Goal: Information Seeking & Learning: Find specific fact

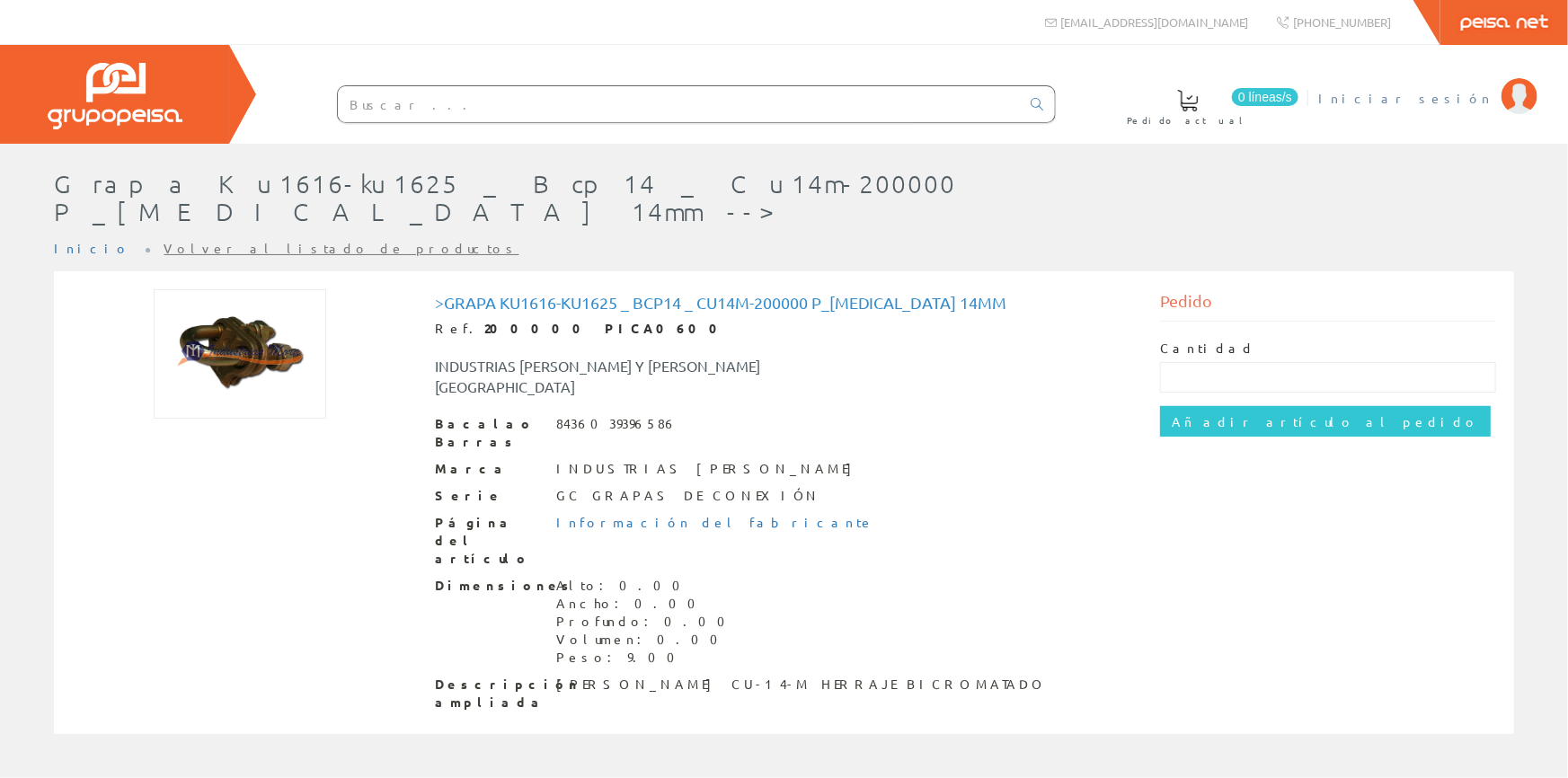
click at [1451, 97] on font "Iniciar sesión" at bounding box center [1405, 97] width 174 height 16
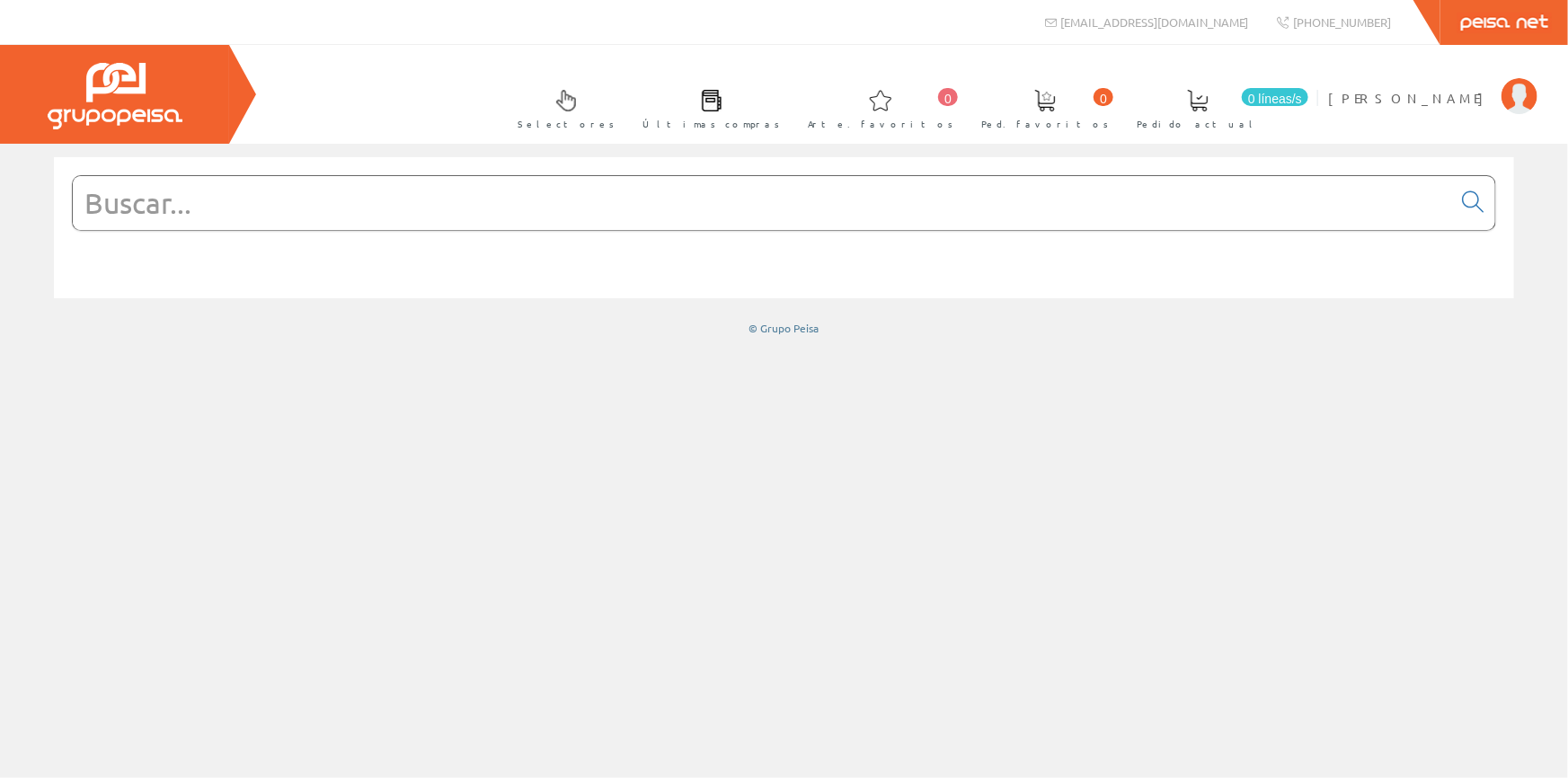
click at [407, 218] on input "text" at bounding box center [762, 203] width 1379 height 54
paste input "APF 918BT"
type input "APF 918BT"
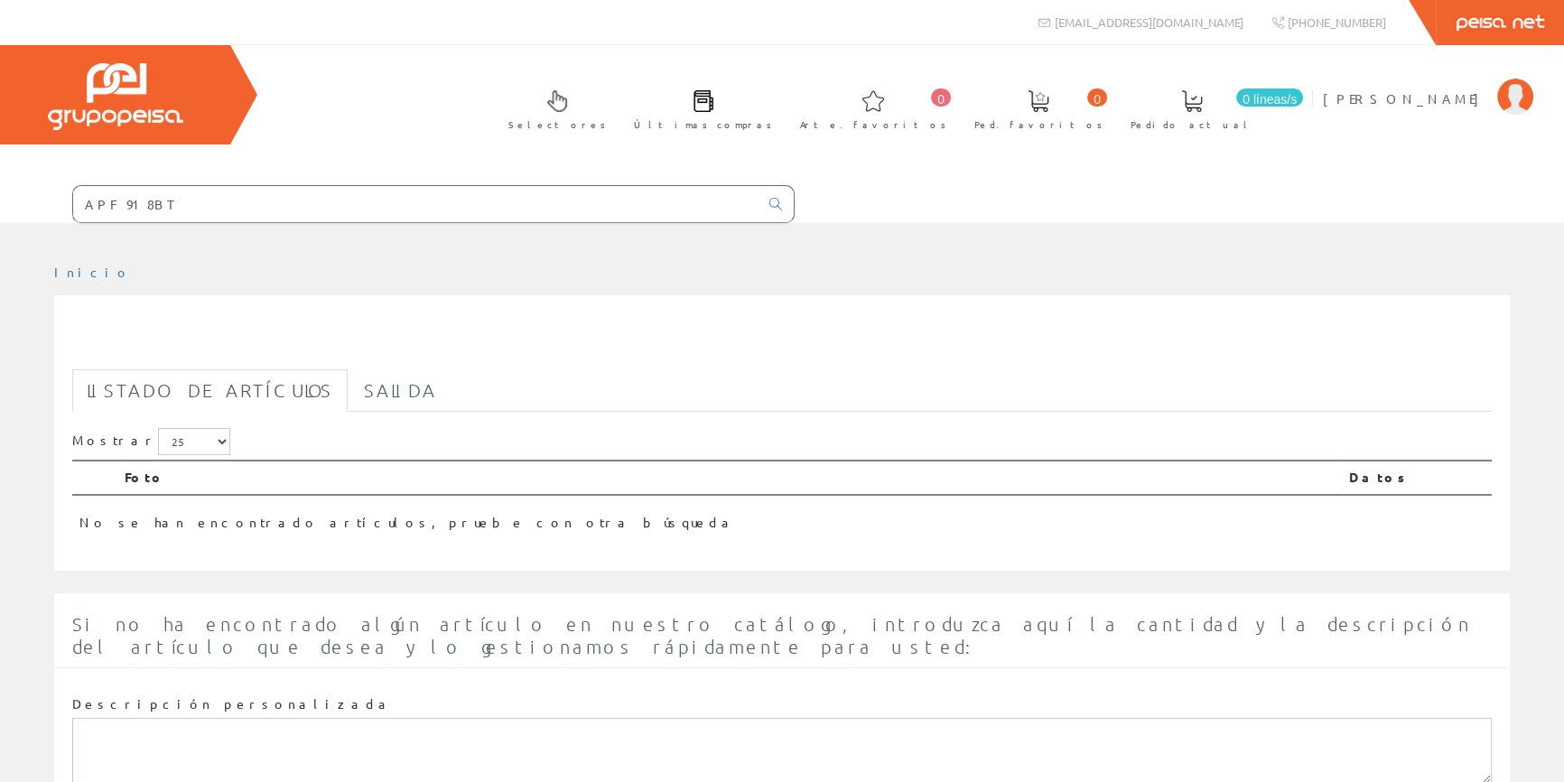
click at [454, 210] on input "APF 918BT" at bounding box center [416, 204] width 686 height 36
drag, startPoint x: 431, startPoint y: 211, endPoint x: 276, endPoint y: 204, distance: 154.6
click at [276, 204] on form "APF 918BT" at bounding box center [397, 204] width 795 height 38
click at [644, 204] on input "text" at bounding box center [416, 204] width 686 height 36
paste input "ABRAZADERA ABRANYL TRAK ABT-15/18 GRIS"
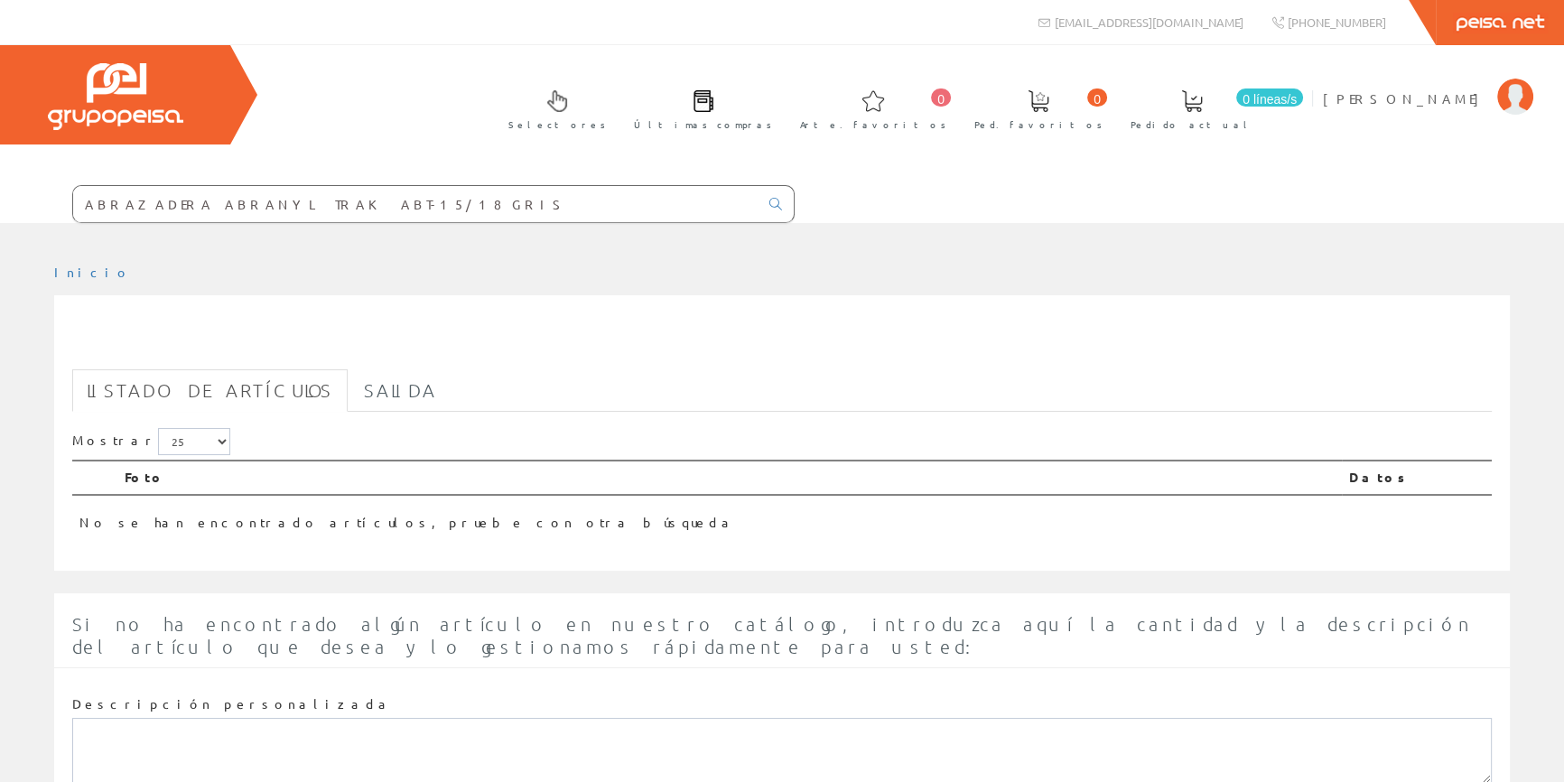
type input "ABRAZADERA ABRANYL TRAK ABT-15/18 GRIS"
drag, startPoint x: 634, startPoint y: 203, endPoint x: 341, endPoint y: 212, distance: 293.7
click at [341, 212] on input "ABRAZADERA ABRANYL TRAK ABT-15/18 GRIS" at bounding box center [416, 204] width 686 height 36
click at [555, 198] on input "text" at bounding box center [416, 204] width 686 height 36
paste input "ABRAZADERA ABRANYL TRAK ABT-15/18 GRIS"
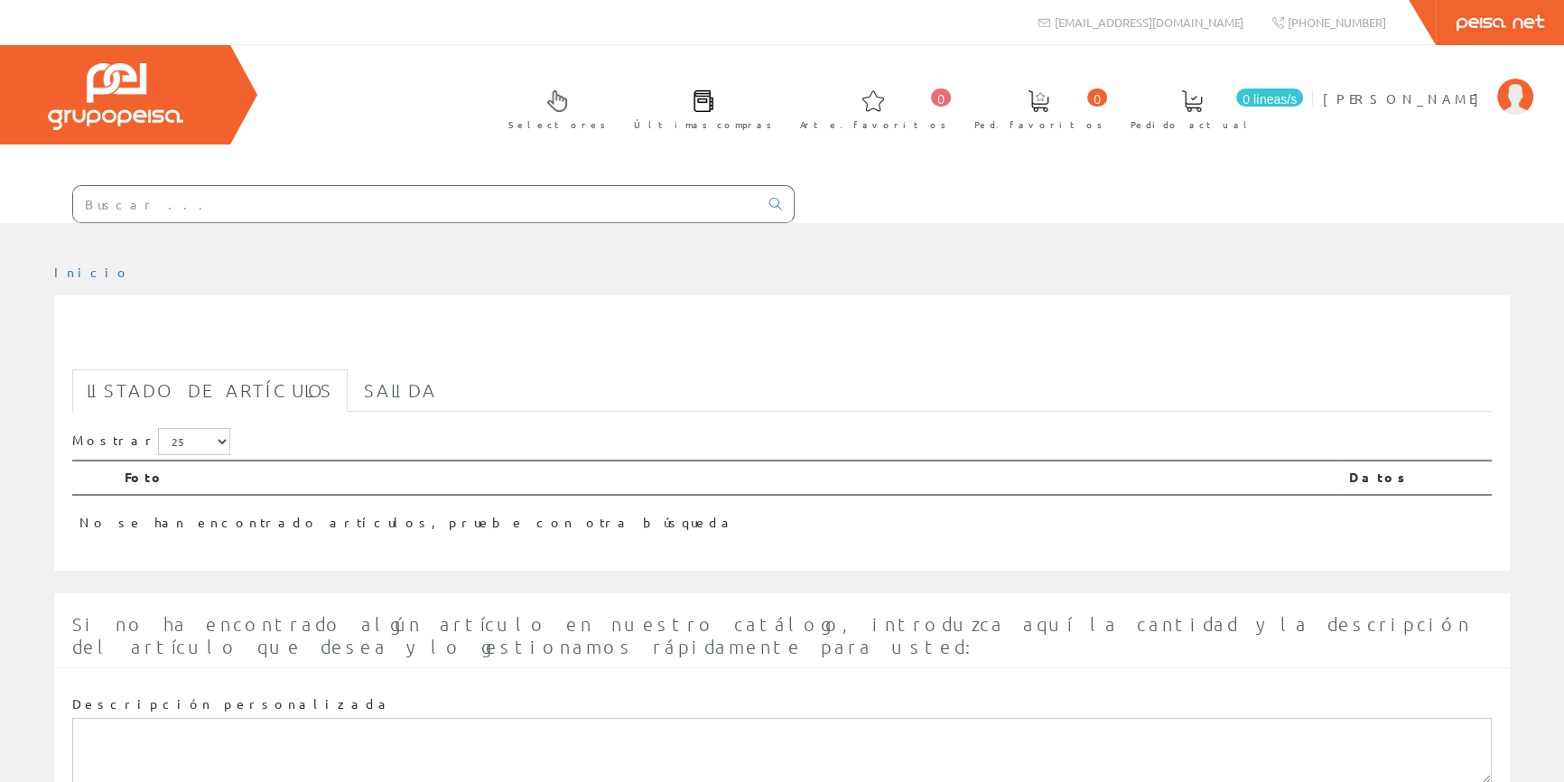
type input "ABRAZADERA ABRANYL TRAK ABT-15/18 GRIS"
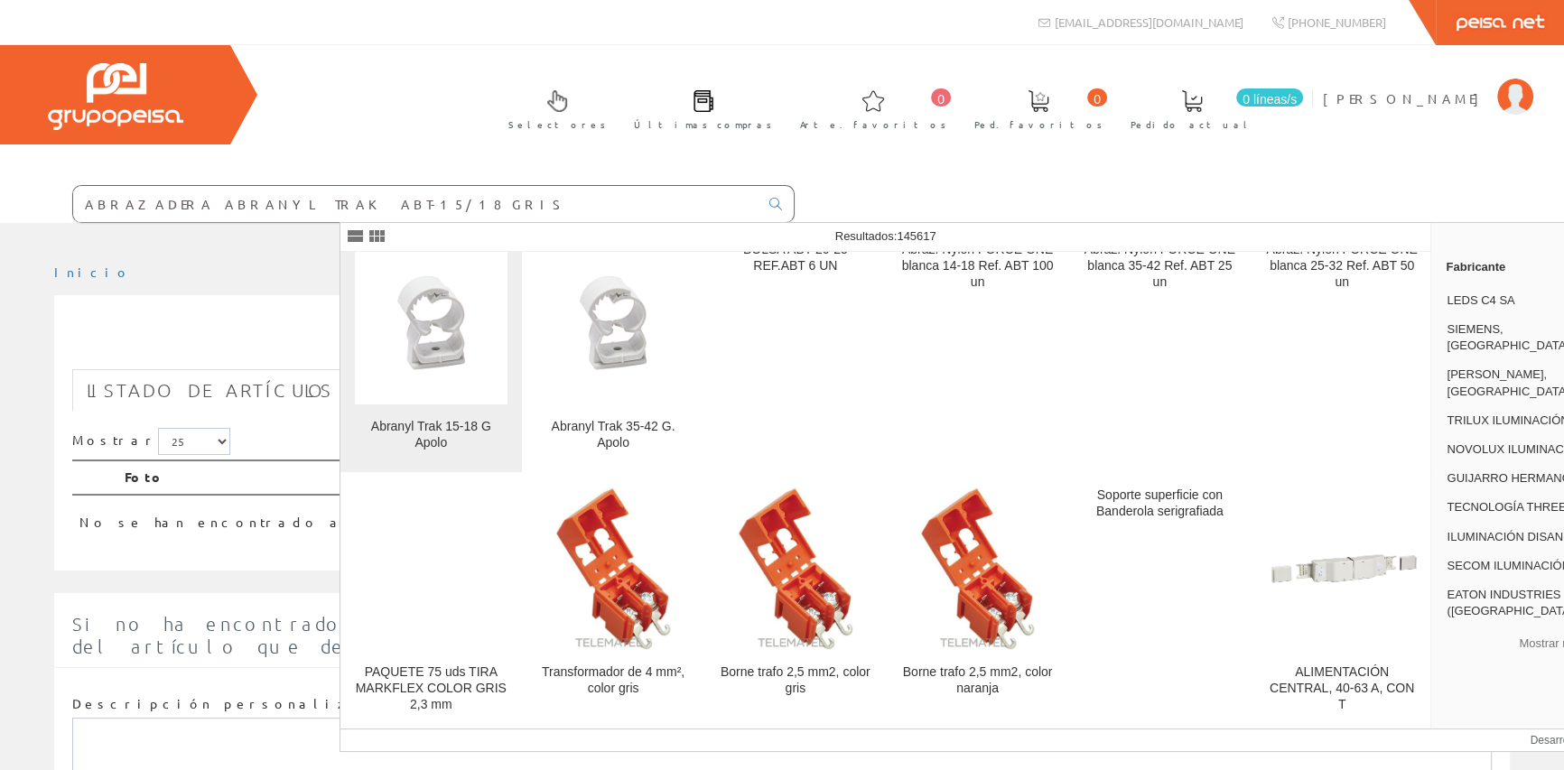
scroll to position [328, 0]
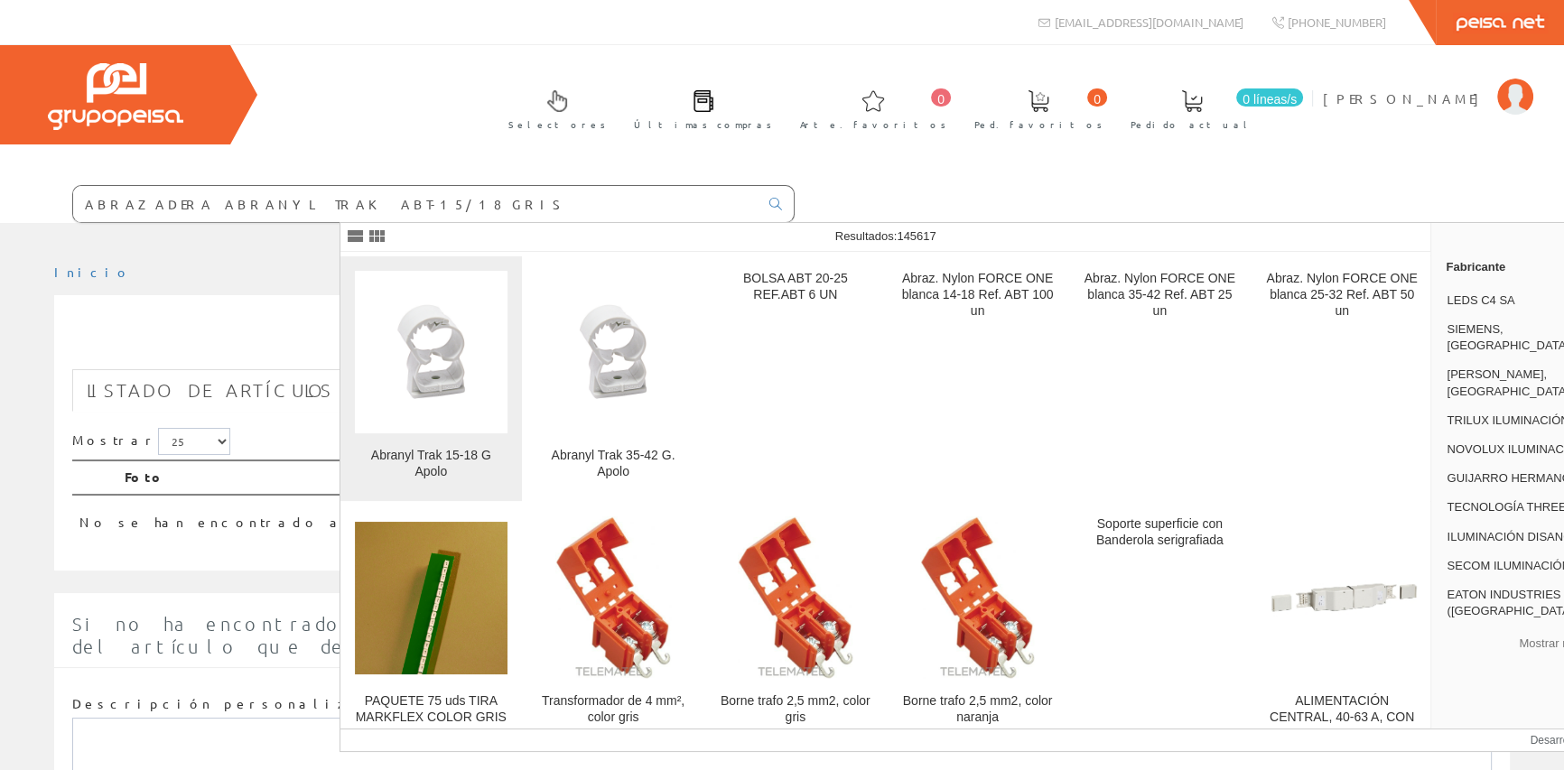
click at [453, 373] on img at bounding box center [431, 351] width 153 height 153
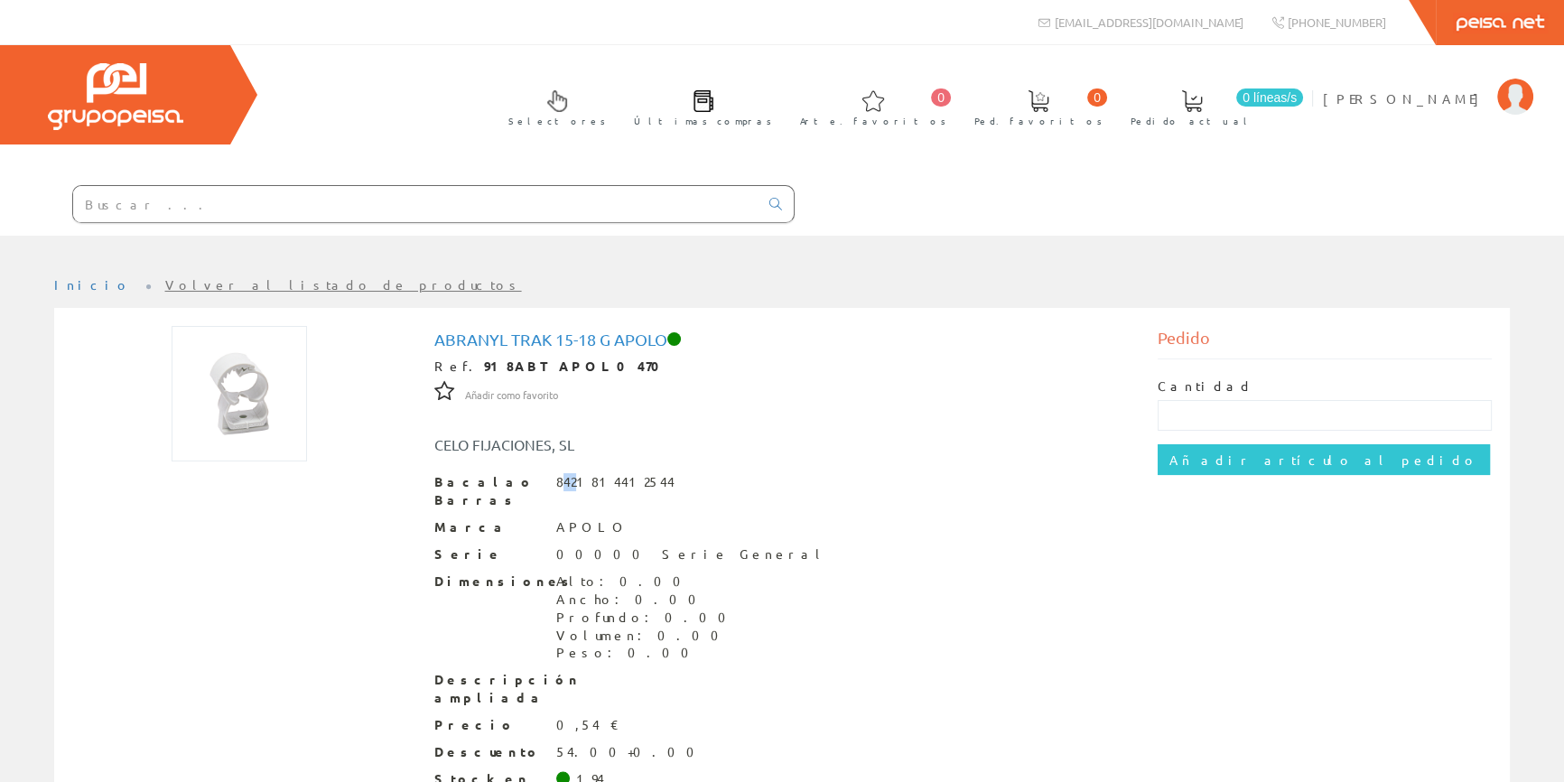
drag, startPoint x: 560, startPoint y: 481, endPoint x: 578, endPoint y: 477, distance: 18.6
click at [578, 477] on font "8421814412544" at bounding box center [615, 481] width 118 height 16
click at [552, 475] on div "Bacalao Barras 8421814412544" at bounding box center [782, 491] width 696 height 36
drag, startPoint x: 557, startPoint y: 475, endPoint x: 705, endPoint y: 472, distance: 148.2
click at [705, 473] on div "Bacalao Barras 8421814412544" at bounding box center [782, 491] width 696 height 36
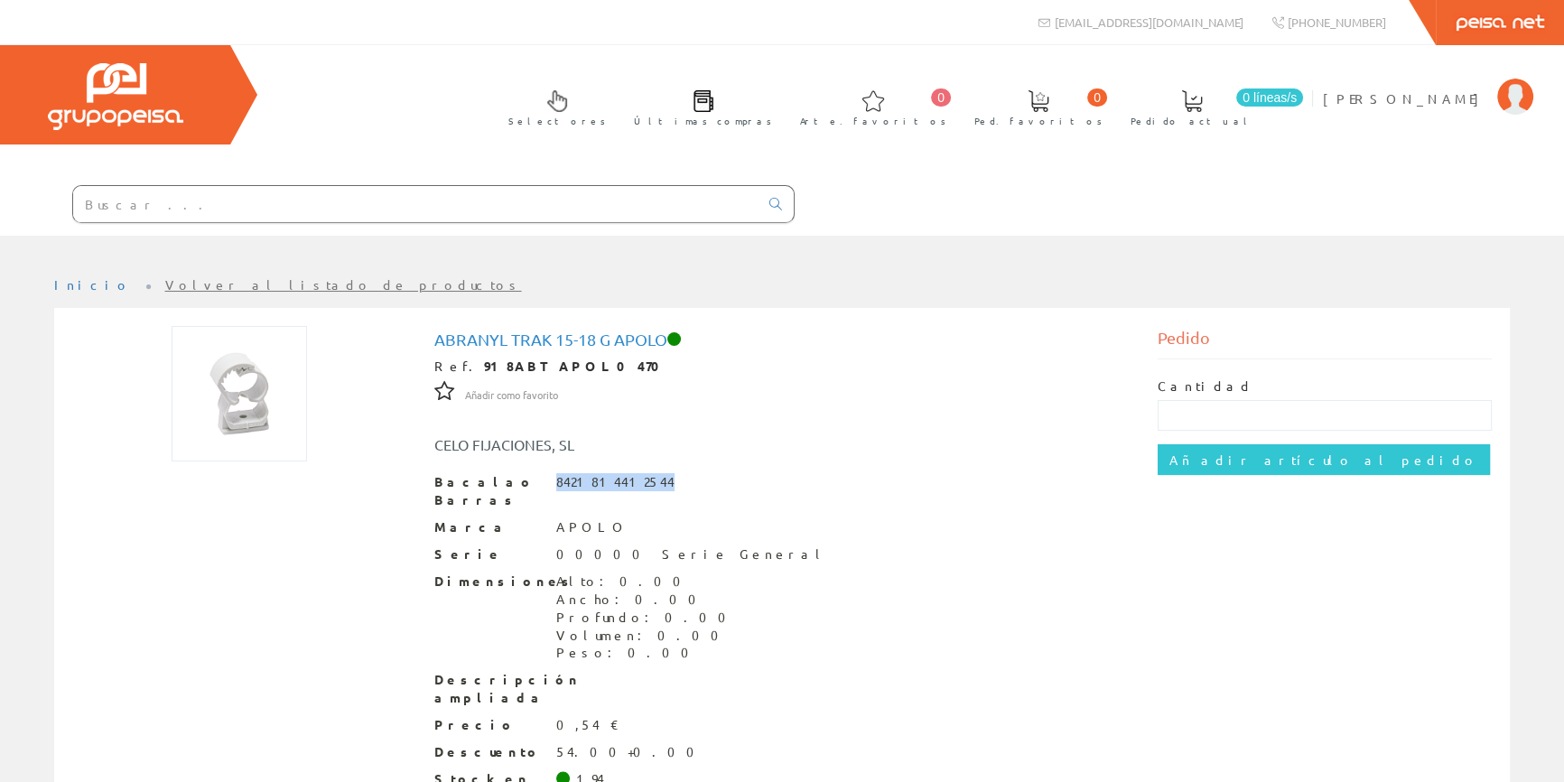
copy font "8421814412544"
drag, startPoint x: 437, startPoint y: 335, endPoint x: 667, endPoint y: 331, distance: 229.5
click at [667, 331] on font "Abranyl Trak 15-18 G Apolo" at bounding box center [550, 339] width 233 height 19
copy font "Abranyl Trak 15-18 G Apolo"
click at [444, 201] on input "text" at bounding box center [416, 204] width 686 height 36
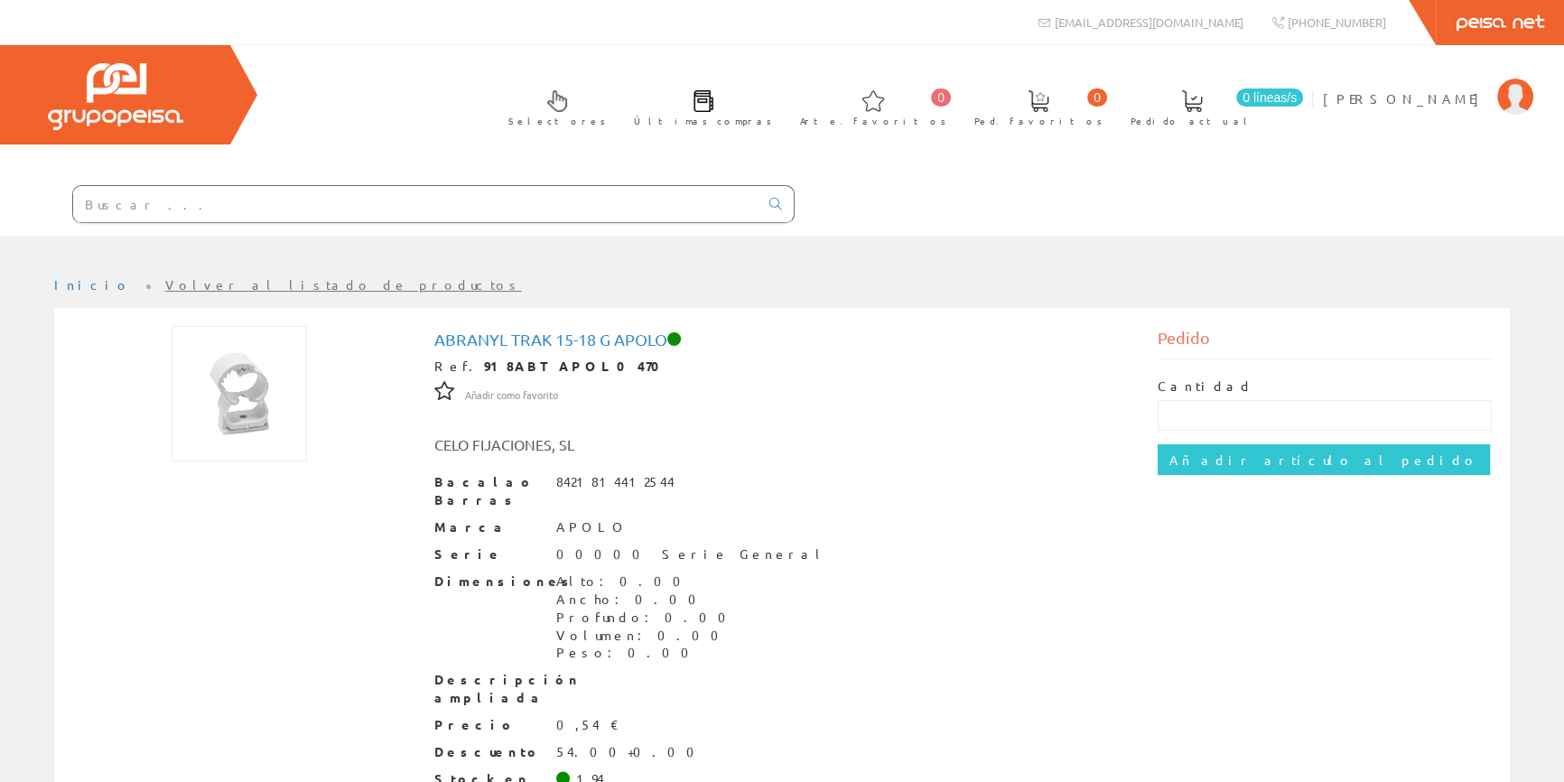
paste input "APF 918ABT"
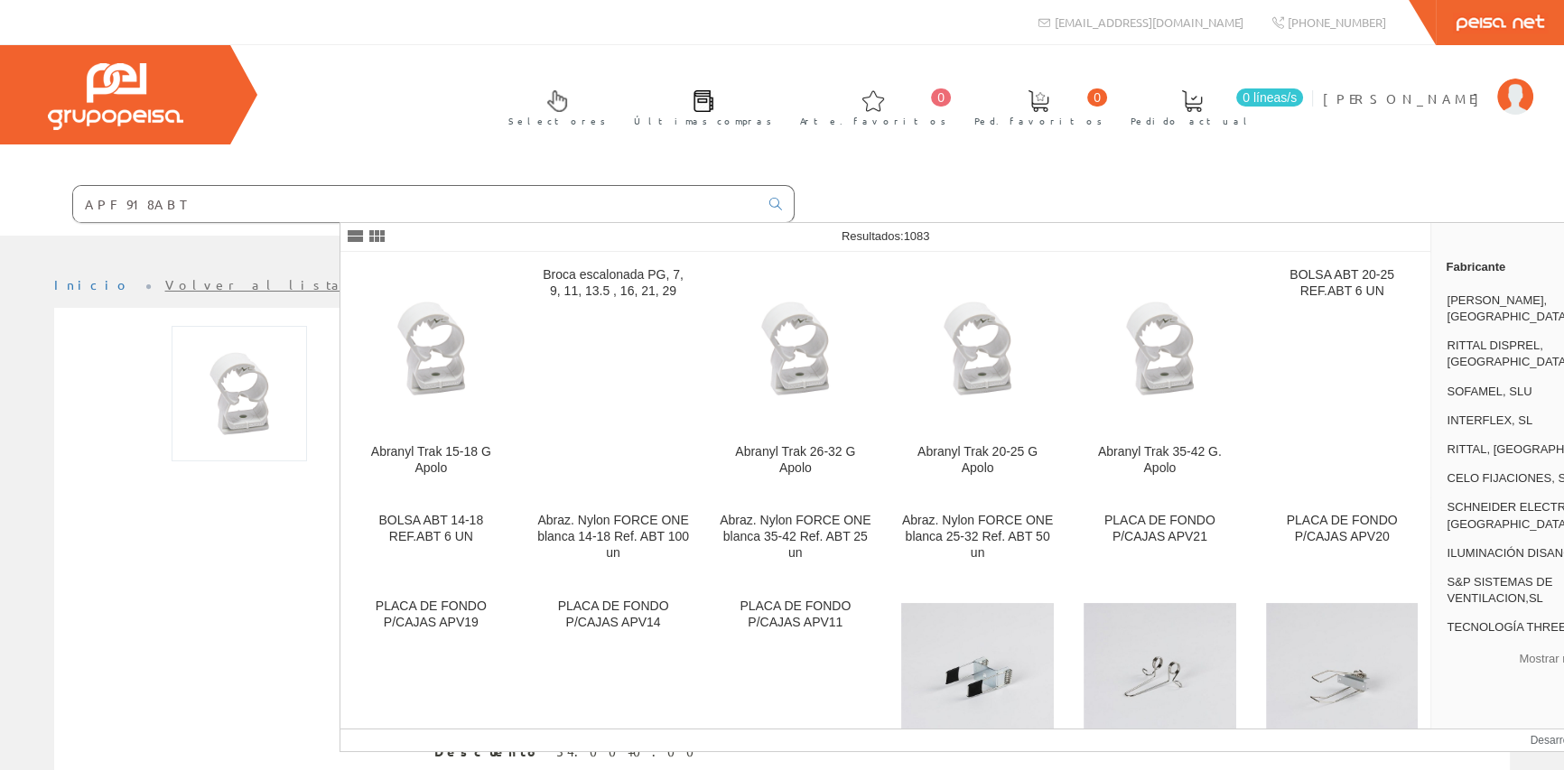
type input "APF 918ABT"
